Goal: Transaction & Acquisition: Purchase product/service

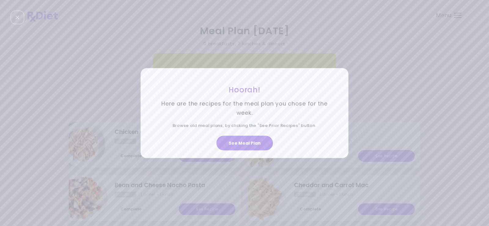
drag, startPoint x: 0, startPoint y: 0, endPoint x: 415, endPoint y: 152, distance: 442.0
click at [415, 153] on div "Hoorah! Here are the recipes for the meal plan you chose for the week. Browse o…" at bounding box center [244, 113] width 489 height 226
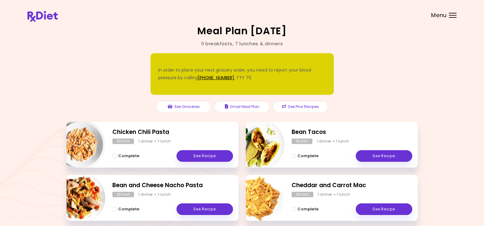
click at [137, 61] on div "0 % completed" at bounding box center [58, 74] width 183 height 42
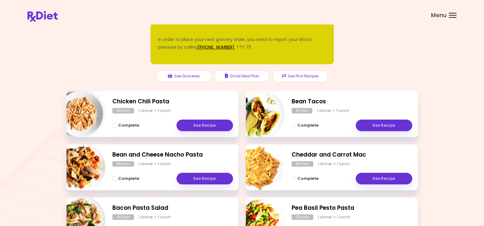
scroll to position [92, 0]
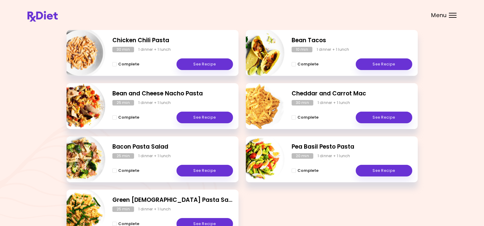
drag, startPoint x: 301, startPoint y: 203, endPoint x: 286, endPoint y: 209, distance: 16.2
click at [286, 209] on div "Chicken Chili Pasta 30 min 1 dinner + 1 lunch Complete See Recipe Bean Tacos 10…" at bounding box center [242, 136] width 351 height 213
click at [424, 75] on div "Meal Plan [DATE] 0 breakfasts , 7 lunches & dinners In order to place your next…" at bounding box center [242, 88] width 484 height 360
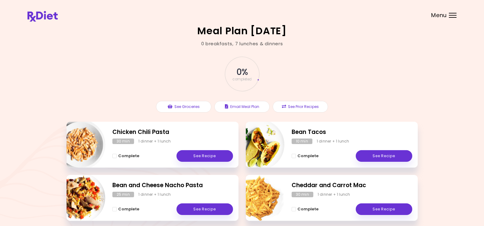
click at [420, 72] on div "Meal Plan [DATE] 0 breakfasts , 7 lunches & dinners 0 % completed In order to p…" at bounding box center [242, 180] width 484 height 360
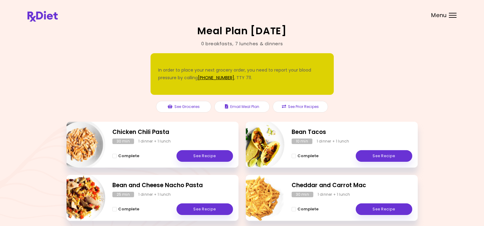
click at [451, 13] on div "Menu" at bounding box center [453, 15] width 8 height 5
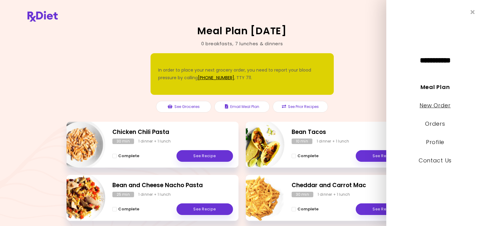
click at [436, 104] on link "New Order" at bounding box center [435, 105] width 31 height 8
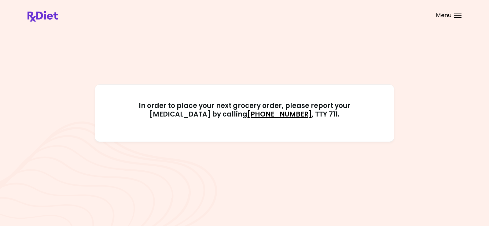
click at [458, 15] on div "Menu" at bounding box center [457, 15] width 8 height 5
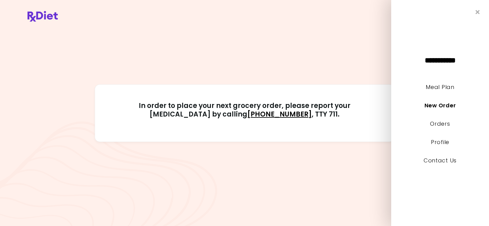
click at [457, 16] on div "**********" at bounding box center [440, 113] width 98 height 226
drag, startPoint x: 457, startPoint y: 16, endPoint x: 336, endPoint y: 36, distance: 121.9
click at [342, 36] on div "In order to place your next grocery order, please report your [MEDICAL_DATA] by…" at bounding box center [244, 113] width 434 height 174
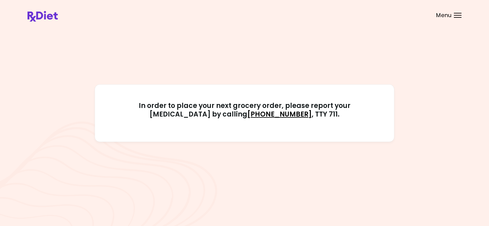
click at [459, 11] on header at bounding box center [244, 12] width 489 height 24
click at [454, 14] on div "Menu" at bounding box center [457, 15] width 8 height 5
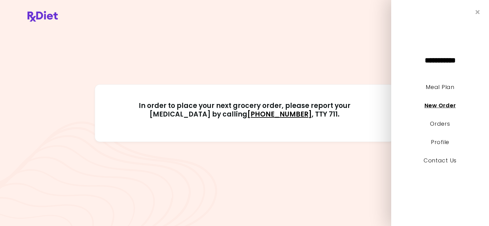
click at [450, 105] on link "New Order" at bounding box center [439, 105] width 31 height 8
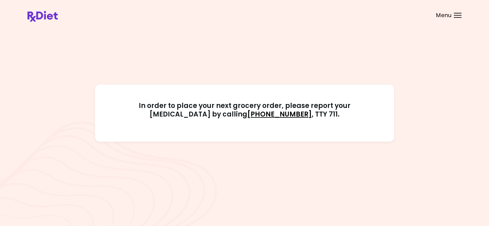
drag, startPoint x: 450, startPoint y: 102, endPoint x: 444, endPoint y: 92, distance: 11.9
click at [450, 100] on div "In order to place your next grocery order, please report your [MEDICAL_DATA] by…" at bounding box center [244, 112] width 434 height 57
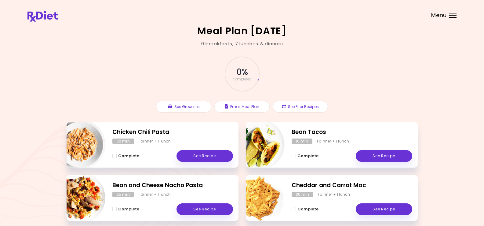
click at [454, 16] on div "Menu" at bounding box center [453, 15] width 8 height 5
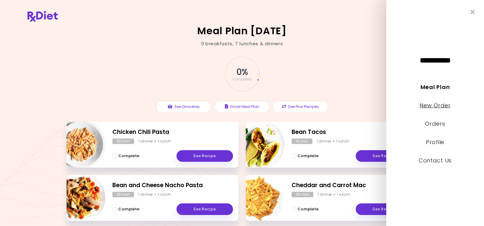
click at [426, 105] on link "New Order" at bounding box center [435, 105] width 31 height 8
select select "*"
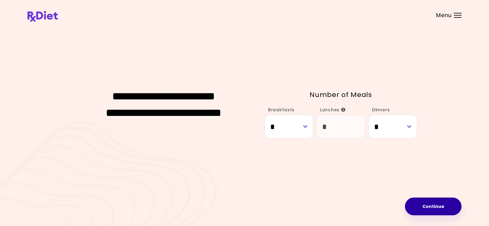
click at [438, 206] on button "Continue" at bounding box center [433, 206] width 56 height 18
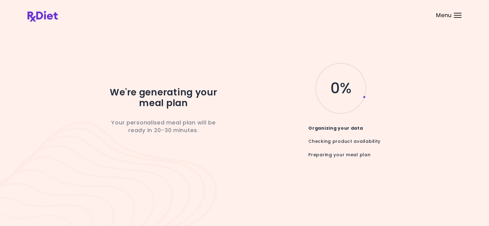
drag, startPoint x: 438, startPoint y: 207, endPoint x: 476, endPoint y: 166, distance: 55.7
click at [476, 166] on div "We're generating your meal plan Your personalised meal plan will be ready in 20…" at bounding box center [244, 113] width 489 height 226
